Goal: Transaction & Acquisition: Purchase product/service

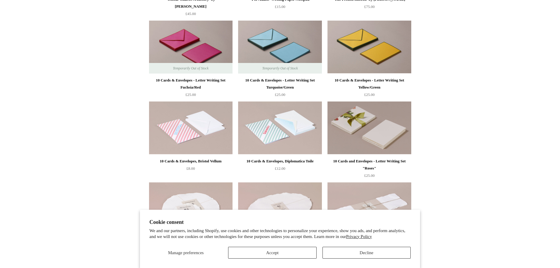
scroll to position [470, 0]
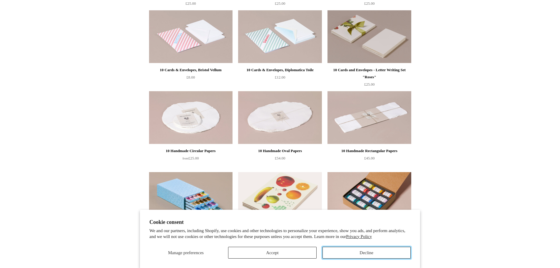
click at [366, 253] on button "Decline" at bounding box center [366, 253] width 88 height 12
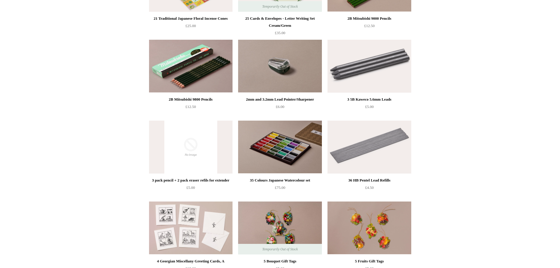
scroll to position [0, 0]
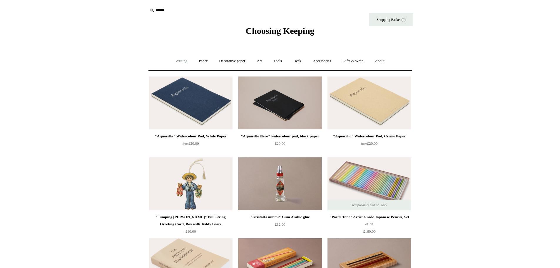
click at [171, 63] on link "Writing +" at bounding box center [181, 61] width 22 height 16
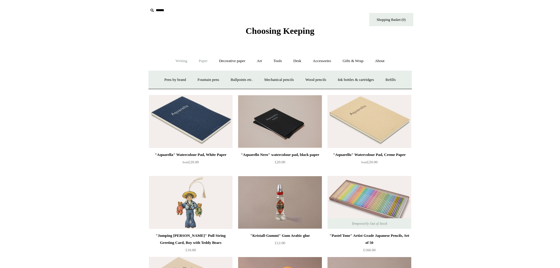
click at [202, 60] on link "Paper +" at bounding box center [202, 61] width 19 height 16
click at [188, 79] on link "Notebooks +" at bounding box center [197, 80] width 27 height 16
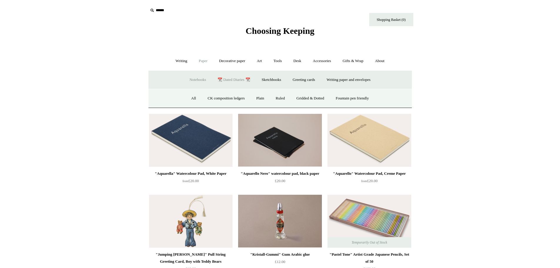
click at [239, 82] on link "📆 Dated Diaries 📆" at bounding box center [233, 80] width 43 height 16
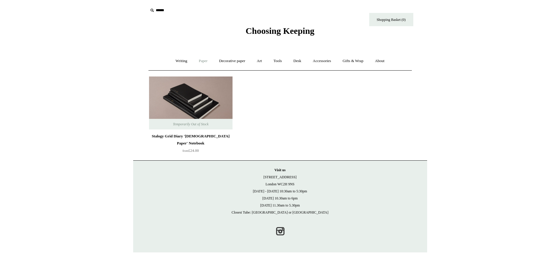
click at [193, 60] on link "Paper +" at bounding box center [202, 61] width 19 height 16
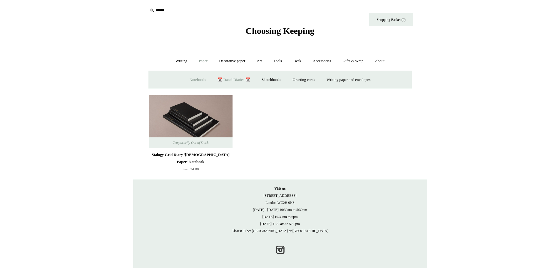
click at [199, 81] on link "Notebooks +" at bounding box center [197, 80] width 27 height 16
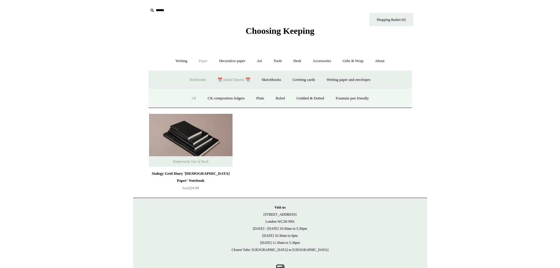
click at [186, 98] on link "All" at bounding box center [194, 99] width 16 height 16
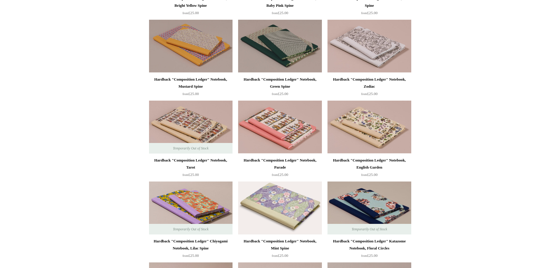
scroll to position [294, 0]
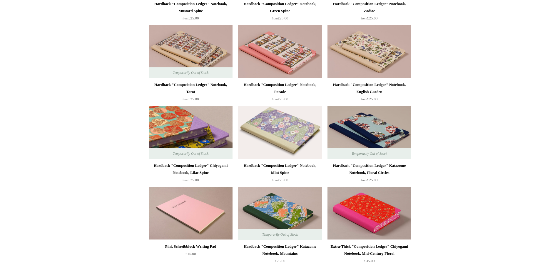
click at [197, 131] on img at bounding box center [190, 132] width 83 height 53
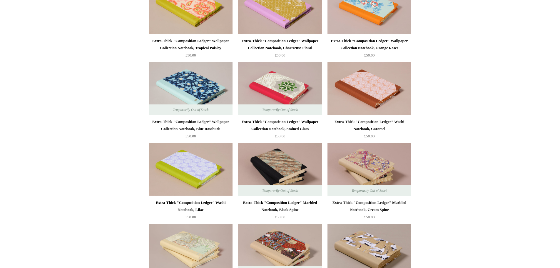
scroll to position [764, 0]
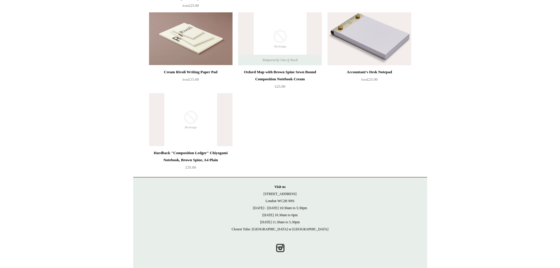
scroll to position [3299, 0]
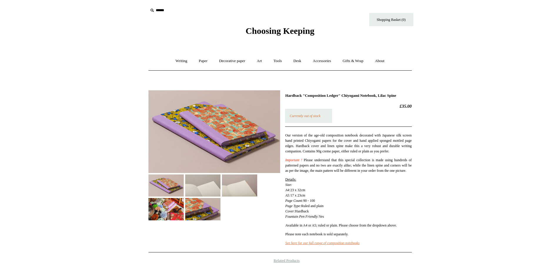
click at [170, 186] on img at bounding box center [165, 185] width 35 height 22
click at [218, 137] on img at bounding box center [214, 131] width 132 height 83
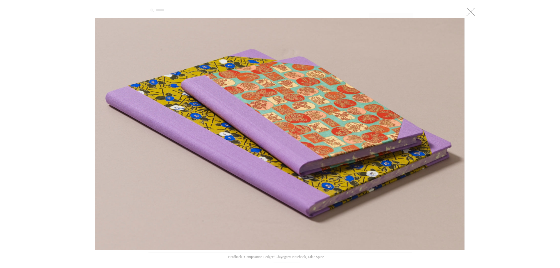
click at [479, 123] on div at bounding box center [280, 227] width 560 height 454
